Goal: Browse casually: Explore the website without a specific task or goal

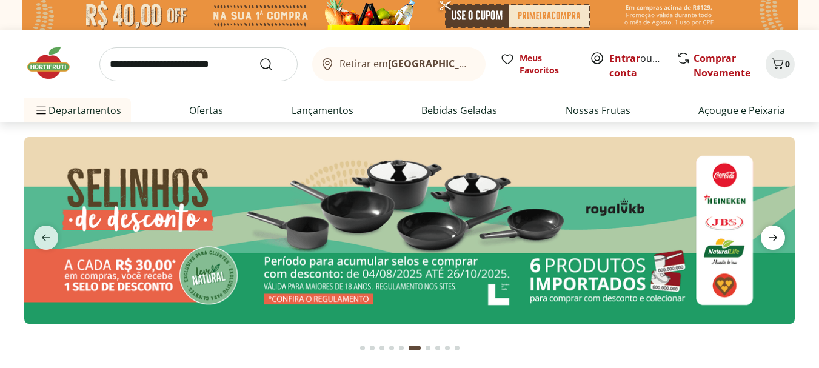
click at [768, 236] on icon "next" at bounding box center [772, 237] width 15 height 15
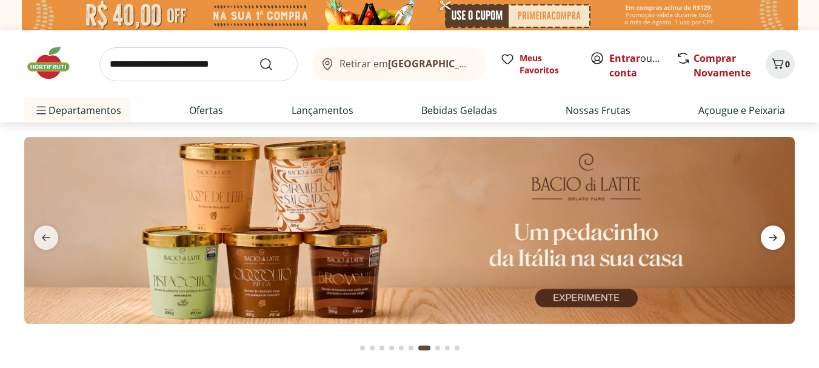
click at [770, 237] on icon "next" at bounding box center [772, 237] width 15 height 15
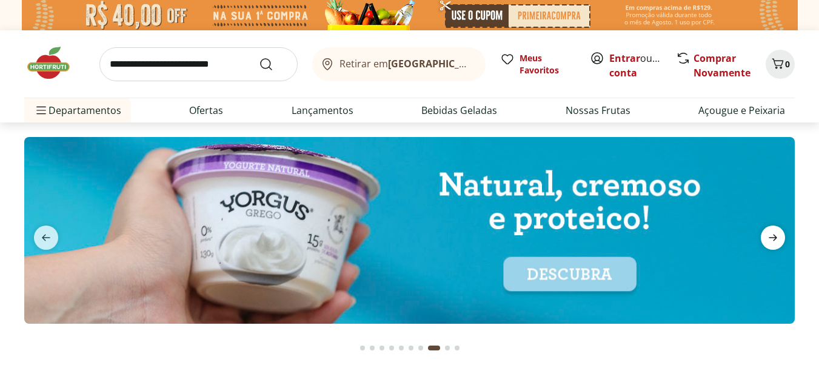
click at [770, 237] on icon "next" at bounding box center [772, 237] width 15 height 15
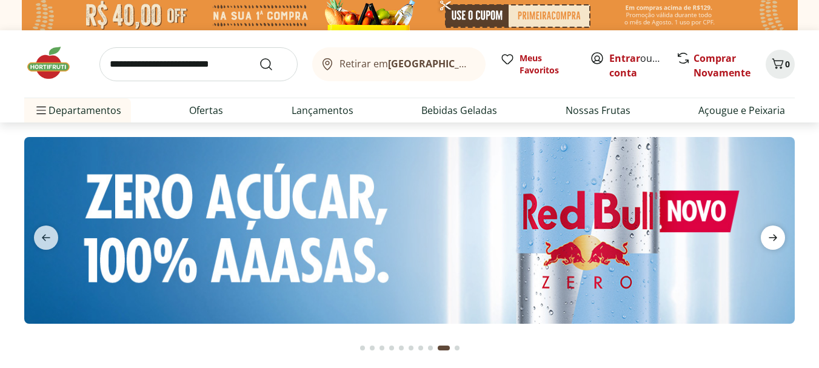
click at [770, 237] on icon "next" at bounding box center [772, 237] width 15 height 15
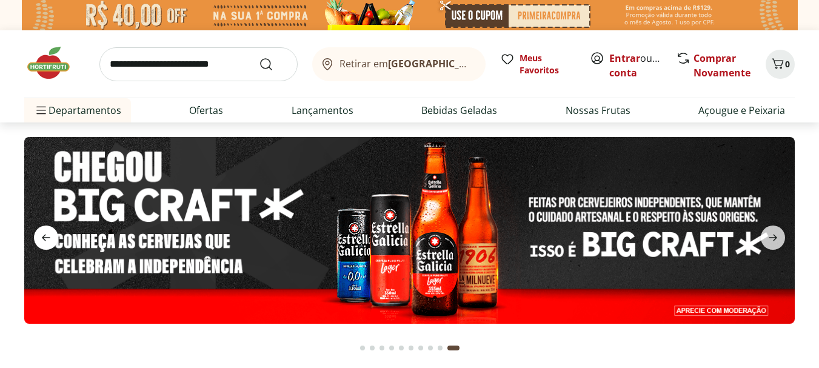
click at [44, 238] on icon "previous" at bounding box center [46, 237] width 8 height 7
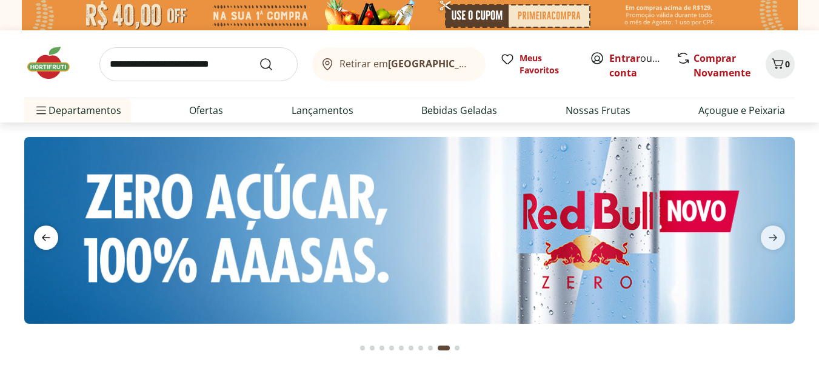
click at [44, 239] on icon "previous" at bounding box center [46, 237] width 8 height 7
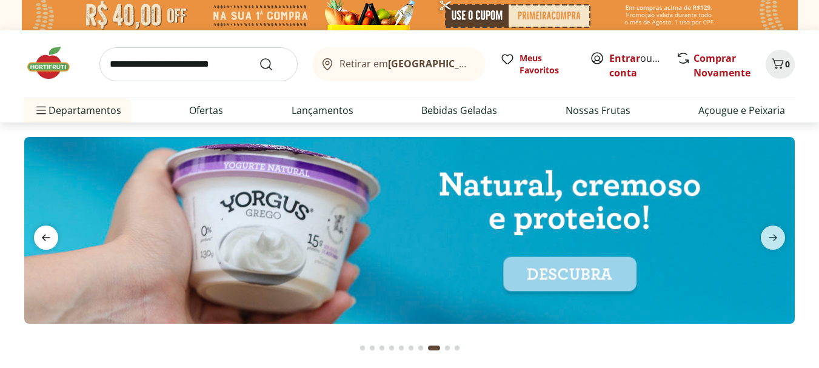
click at [44, 239] on icon "previous" at bounding box center [46, 237] width 8 height 7
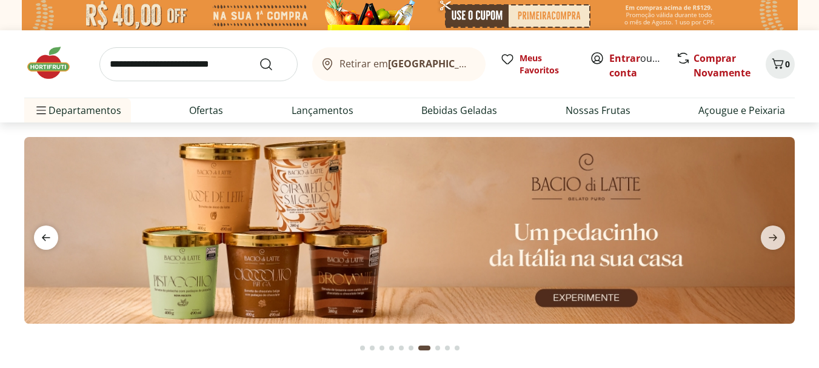
click at [44, 239] on icon "previous" at bounding box center [46, 237] width 8 height 7
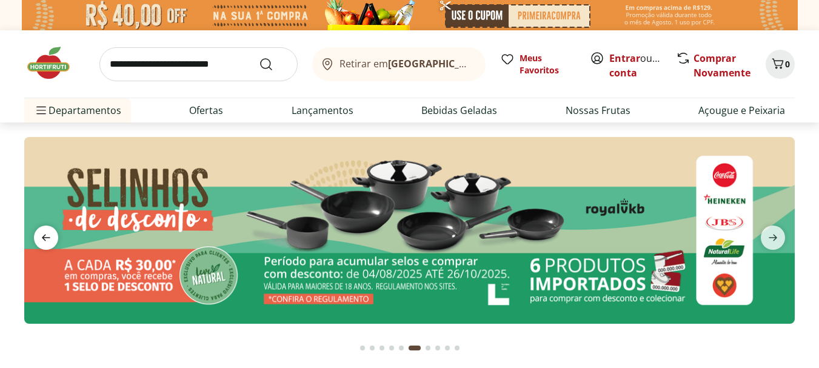
click at [44, 239] on icon "previous" at bounding box center [46, 237] width 8 height 7
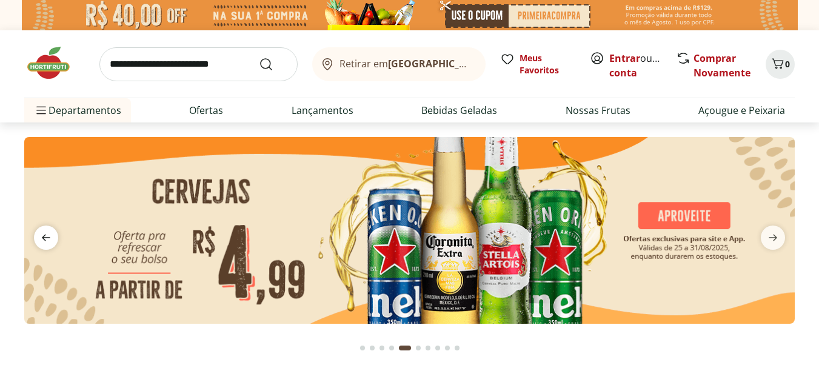
click at [44, 239] on icon "previous" at bounding box center [46, 237] width 8 height 7
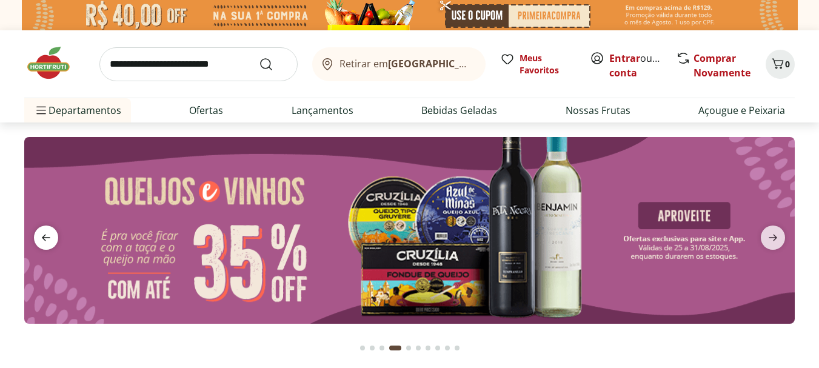
click at [44, 239] on icon "previous" at bounding box center [46, 237] width 8 height 7
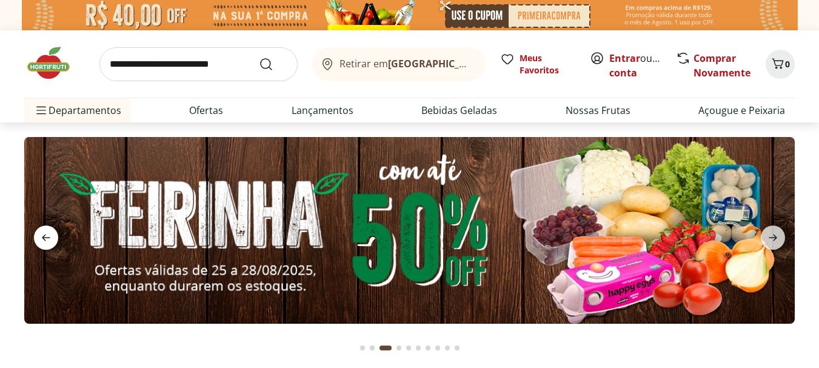
click at [44, 239] on icon "previous" at bounding box center [46, 237] width 8 height 7
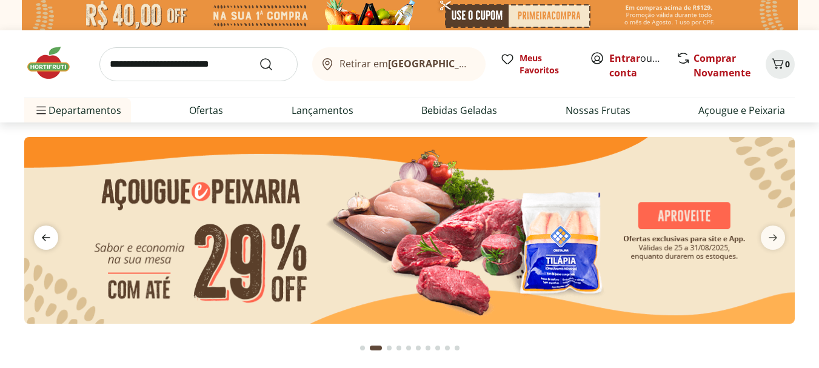
click at [44, 239] on icon "previous" at bounding box center [46, 237] width 8 height 7
